Goal: Task Accomplishment & Management: Use online tool/utility

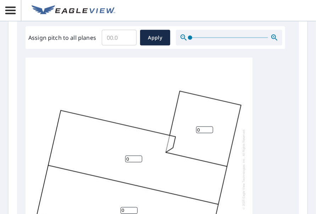
scroll to position [319, 0]
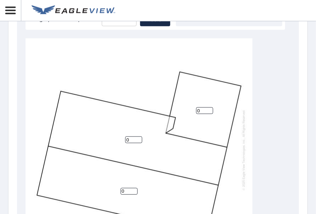
click at [134, 140] on input "0" at bounding box center [133, 139] width 17 height 7
drag, startPoint x: 137, startPoint y: 142, endPoint x: 117, endPoint y: 144, distance: 20.0
click at [125, 143] on input "5" at bounding box center [133, 139] width 17 height 7
type input "6"
click at [139, 138] on input "6" at bounding box center [133, 139] width 17 height 7
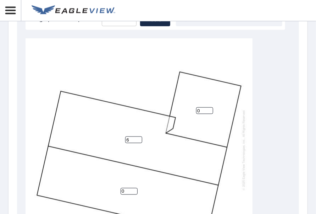
click at [132, 188] on input "0" at bounding box center [129, 191] width 17 height 7
drag, startPoint x: 129, startPoint y: 188, endPoint x: 115, endPoint y: 189, distance: 13.5
click at [115, 189] on div "6 0 0" at bounding box center [139, 149] width 227 height 223
type input "6"
click at [200, 111] on input "0" at bounding box center [204, 110] width 17 height 7
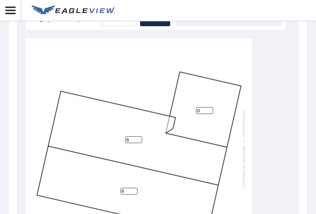
drag, startPoint x: 200, startPoint y: 111, endPoint x: 189, endPoint y: 113, distance: 11.9
click at [189, 113] on div "6 6 0" at bounding box center [139, 149] width 227 height 223
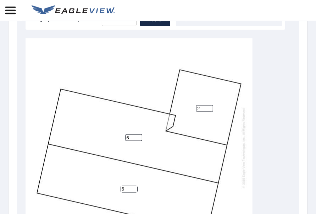
scroll to position [7, 0]
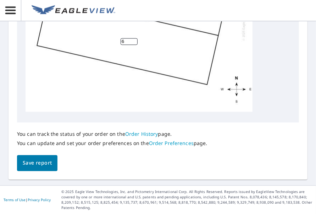
type input "2"
click at [40, 160] on span "Save report" at bounding box center [37, 163] width 29 height 9
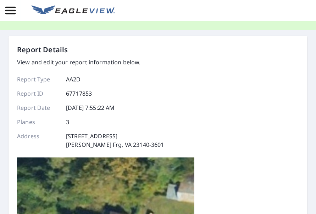
scroll to position [0, 0]
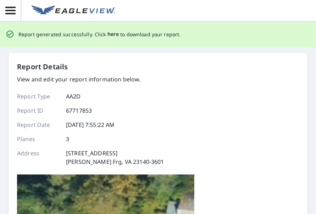
click at [108, 34] on span "here" at bounding box center [114, 34] width 12 height 9
